Goal: Find specific page/section: Find specific page/section

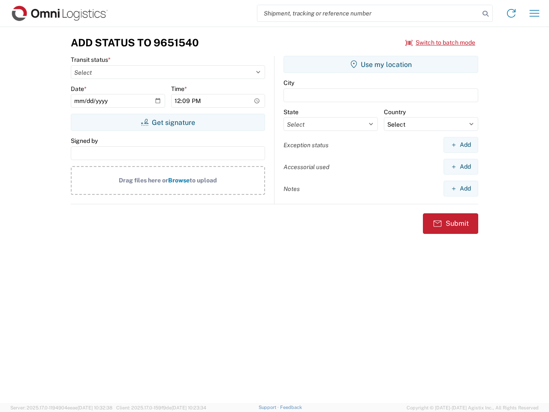
click at [369, 13] on input "search" at bounding box center [368, 13] width 222 height 16
click at [486, 14] on icon at bounding box center [486, 14] width 12 height 12
click at [511, 13] on icon at bounding box center [512, 13] width 14 height 14
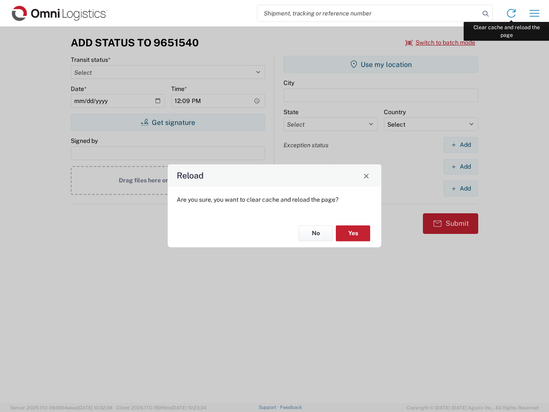
click at [535, 13] on div "Reload Are you sure, you want to clear cache and reload the page? No Yes" at bounding box center [274, 206] width 549 height 412
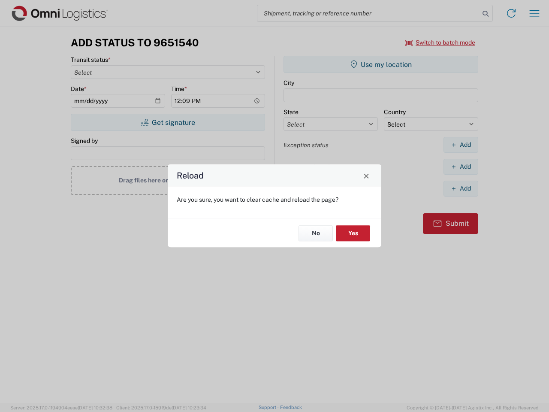
click at [441, 42] on div "Reload Are you sure, you want to clear cache and reload the page? No Yes" at bounding box center [274, 206] width 549 height 412
click at [168, 122] on div "Reload Are you sure, you want to clear cache and reload the page? No Yes" at bounding box center [274, 206] width 549 height 412
click at [381, 64] on div "Reload Are you sure, you want to clear cache and reload the page? No Yes" at bounding box center [274, 206] width 549 height 412
click at [461, 145] on div "Reload Are you sure, you want to clear cache and reload the page? No Yes" at bounding box center [274, 206] width 549 height 412
click at [461, 166] on div "Reload Are you sure, you want to clear cache and reload the page? No Yes" at bounding box center [274, 206] width 549 height 412
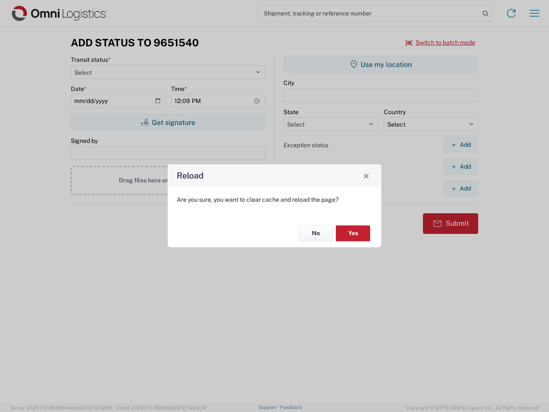
click at [461, 188] on div "Reload Are you sure, you want to clear cache and reload the page? No Yes" at bounding box center [274, 206] width 549 height 412
